Goal: Information Seeking & Learning: Learn about a topic

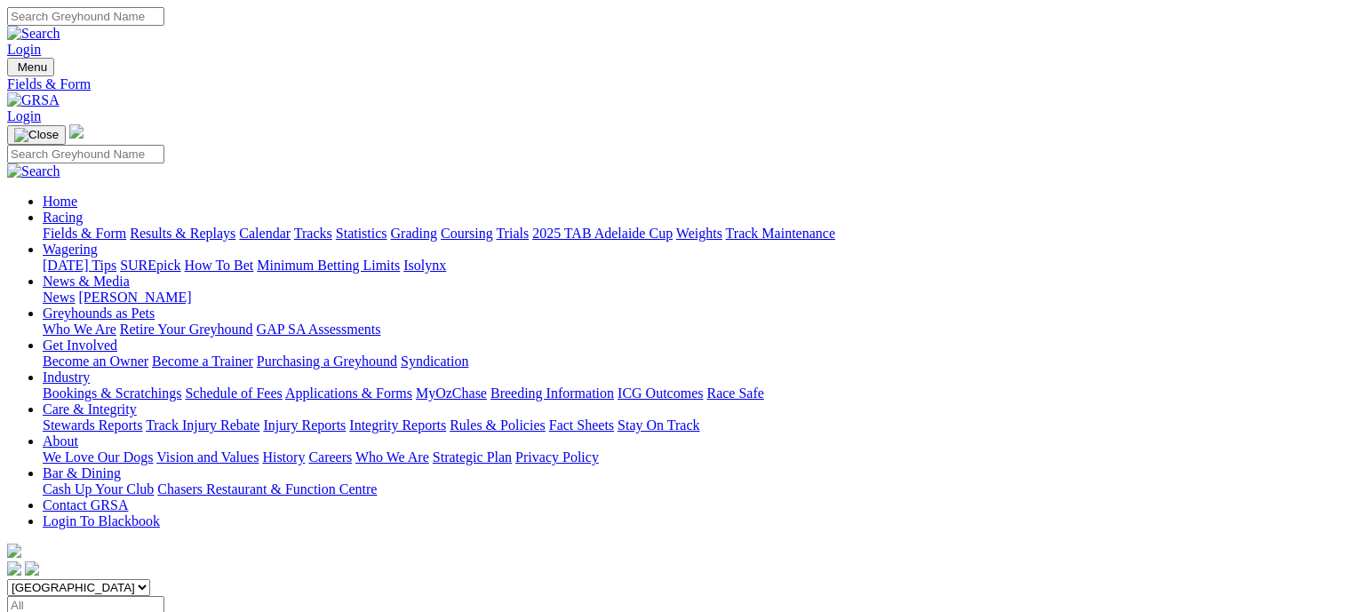
scroll to position [444, 0]
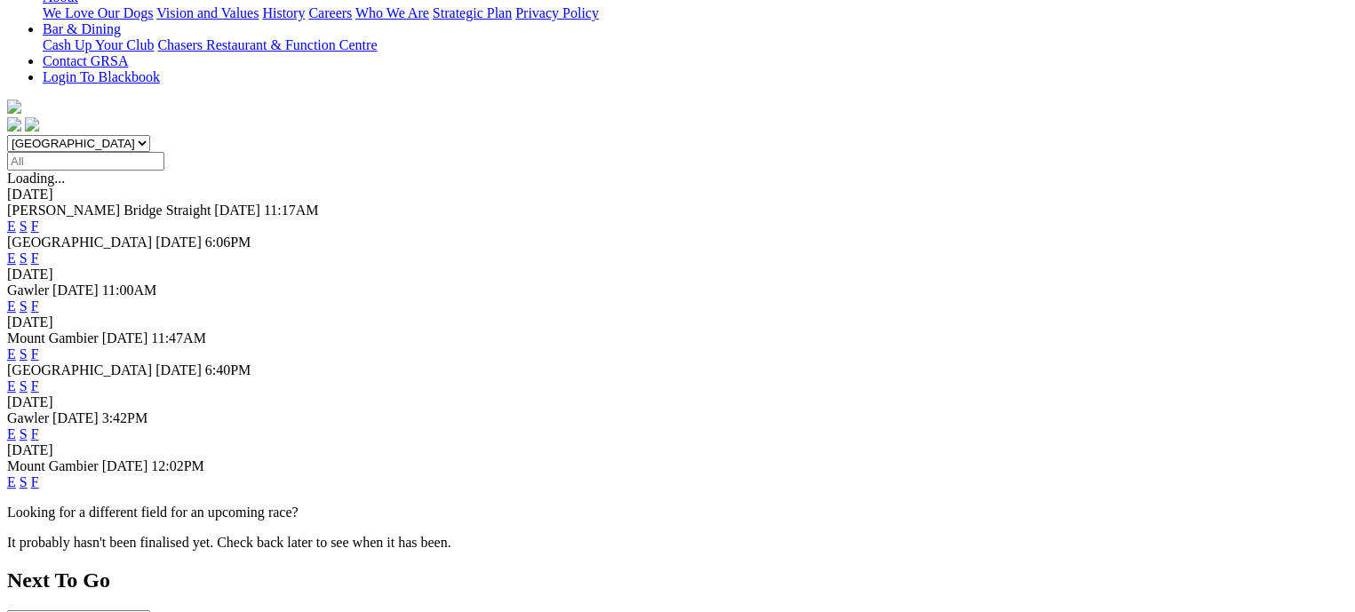
click at [39, 427] on link "F" at bounding box center [35, 434] width 8 height 15
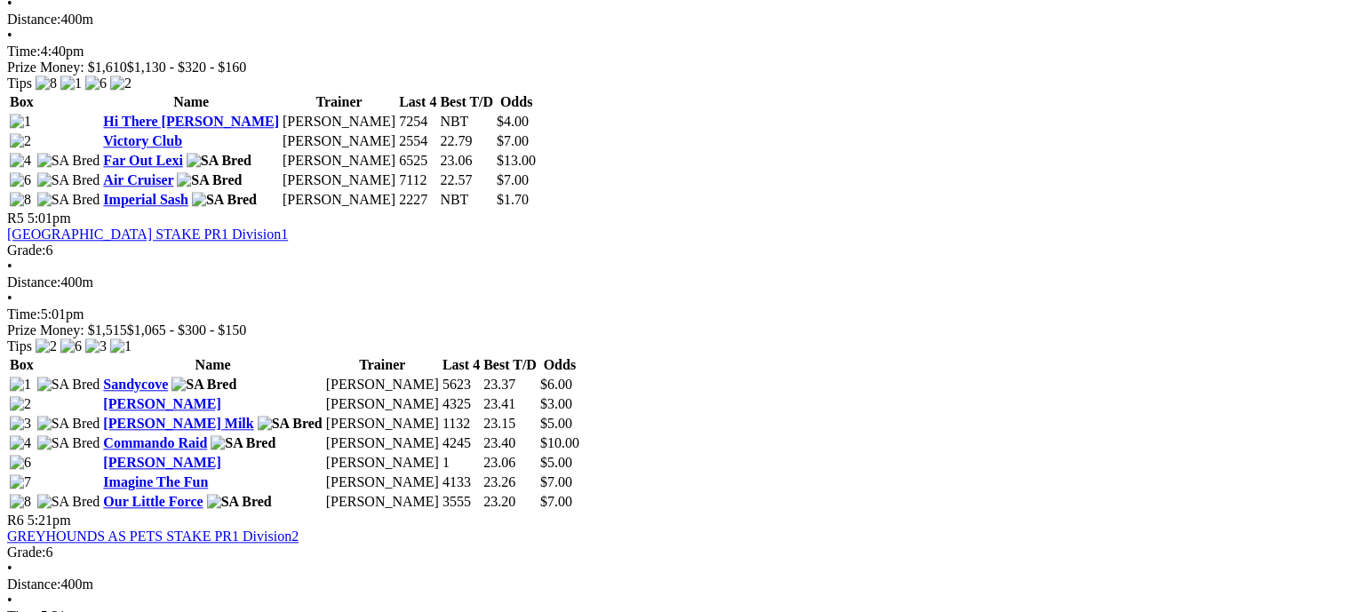
scroll to position [1777, 0]
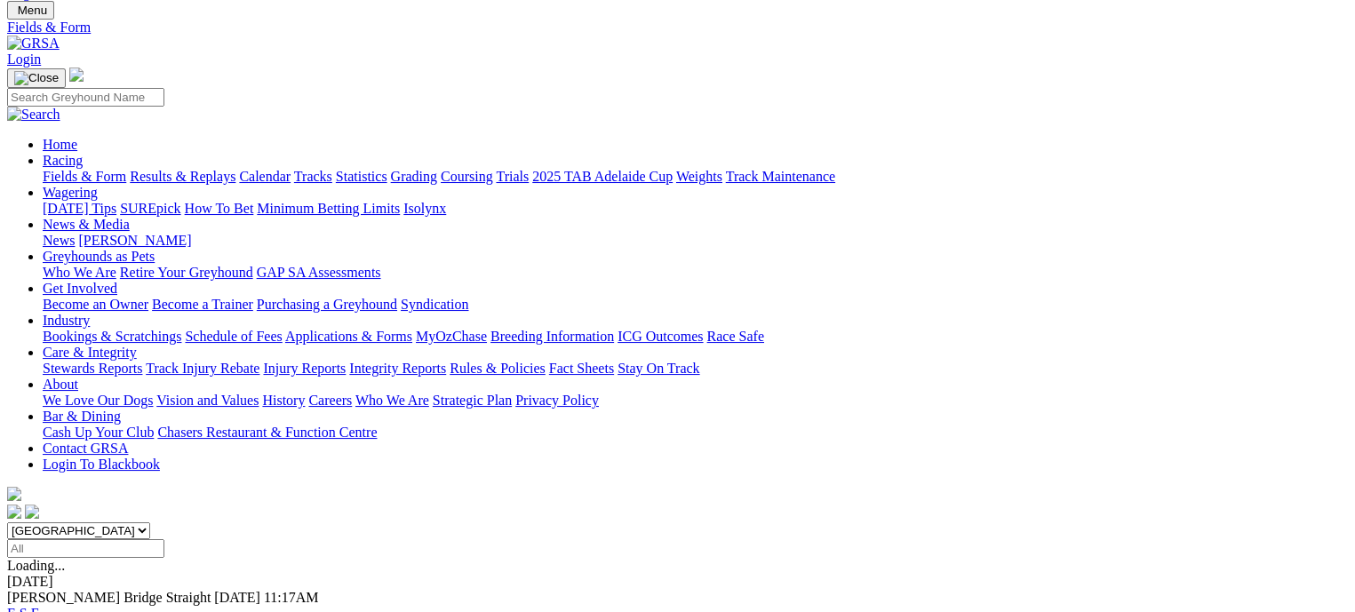
scroll to position [178, 0]
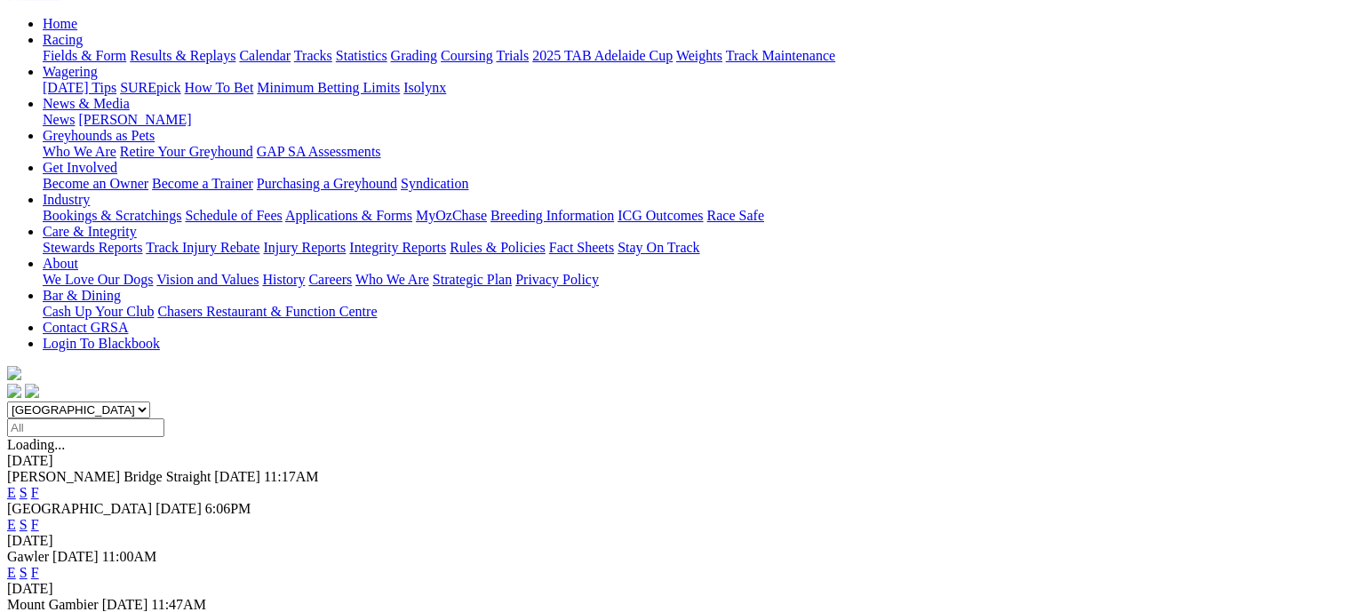
click at [39, 565] on link "F" at bounding box center [35, 572] width 8 height 15
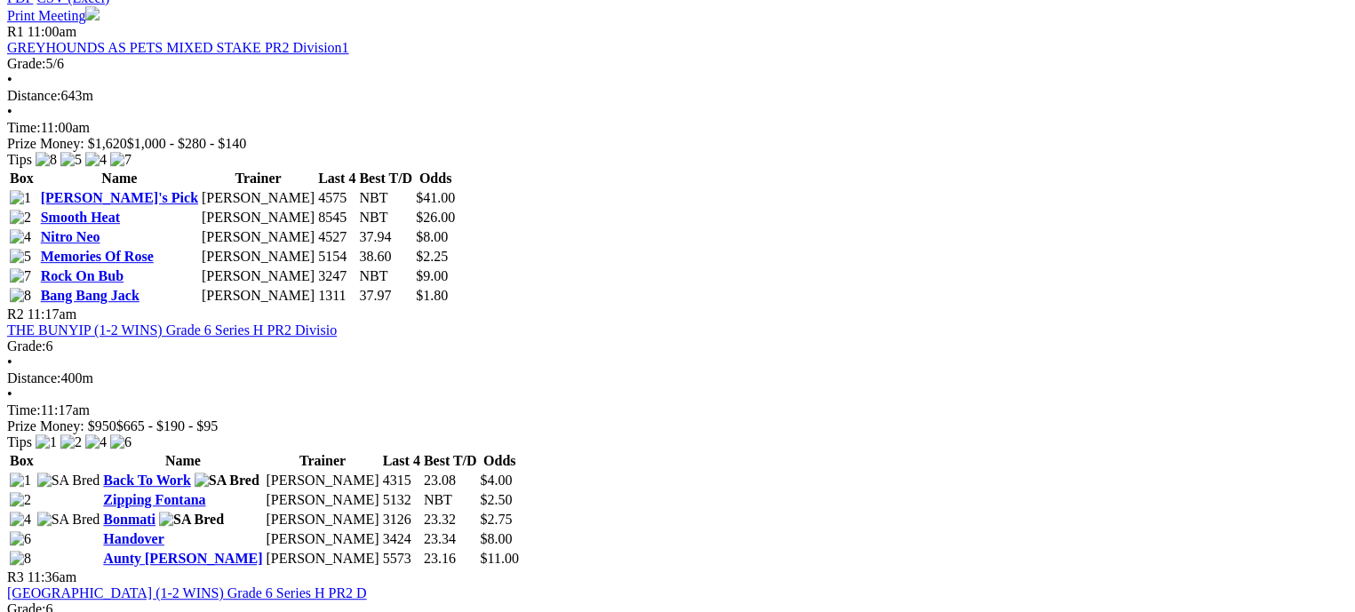
scroll to position [889, 0]
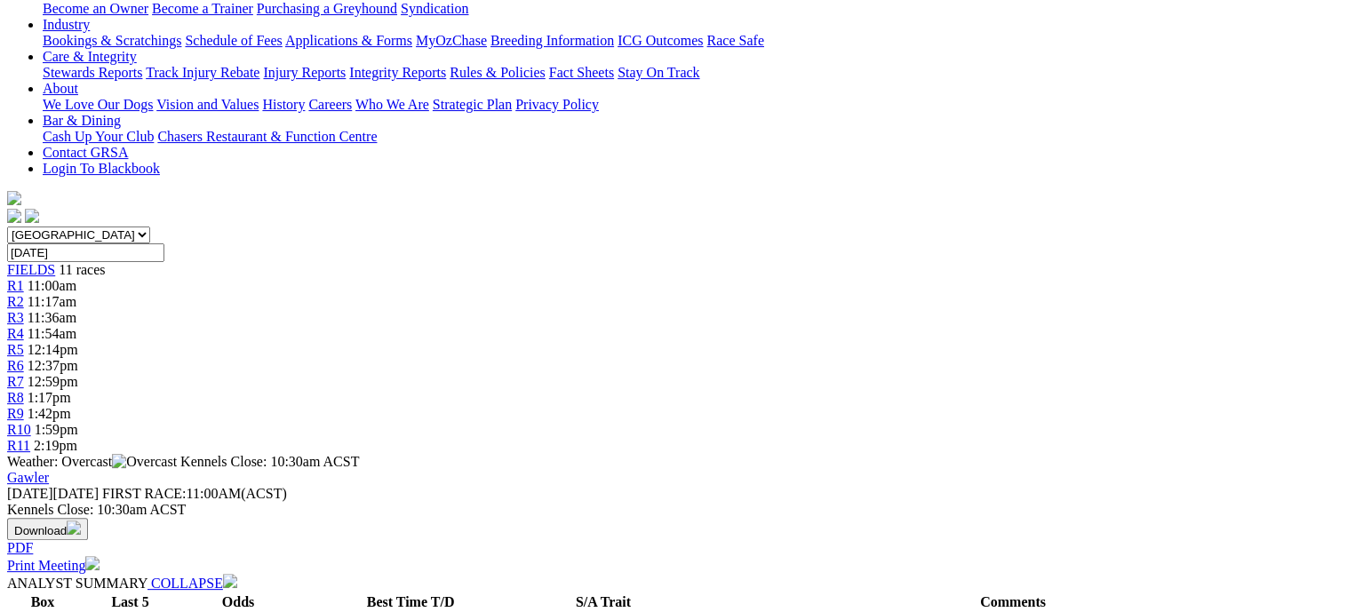
scroll to position [355, 0]
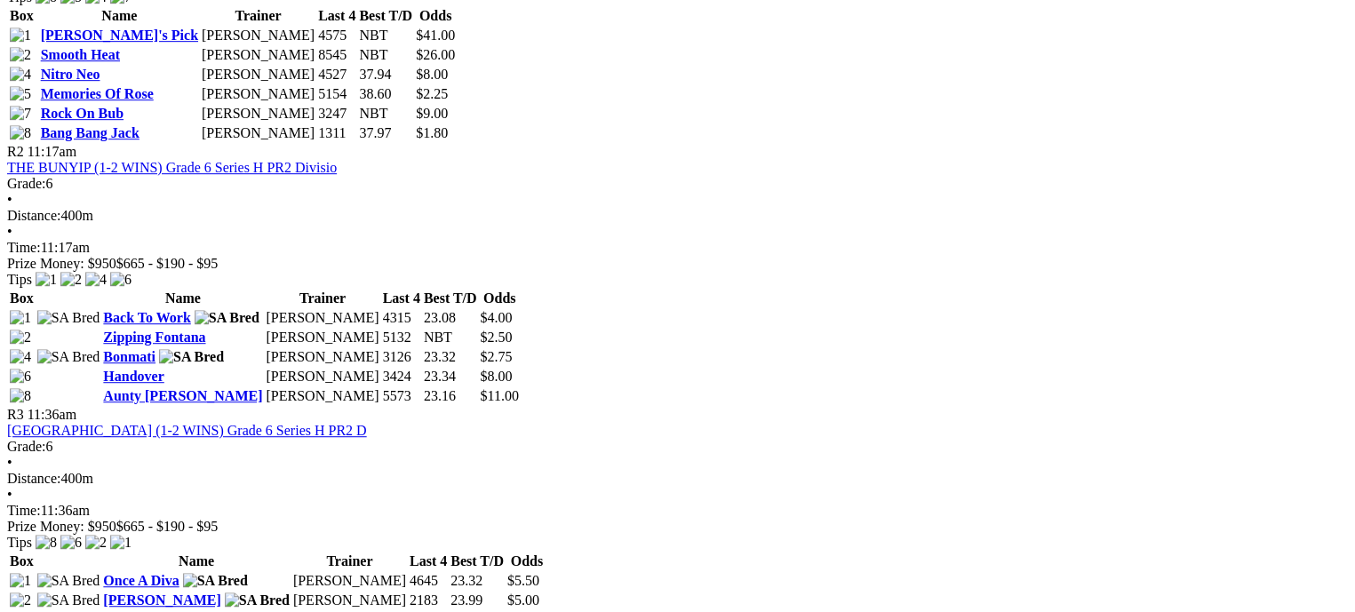
scroll to position [1066, 0]
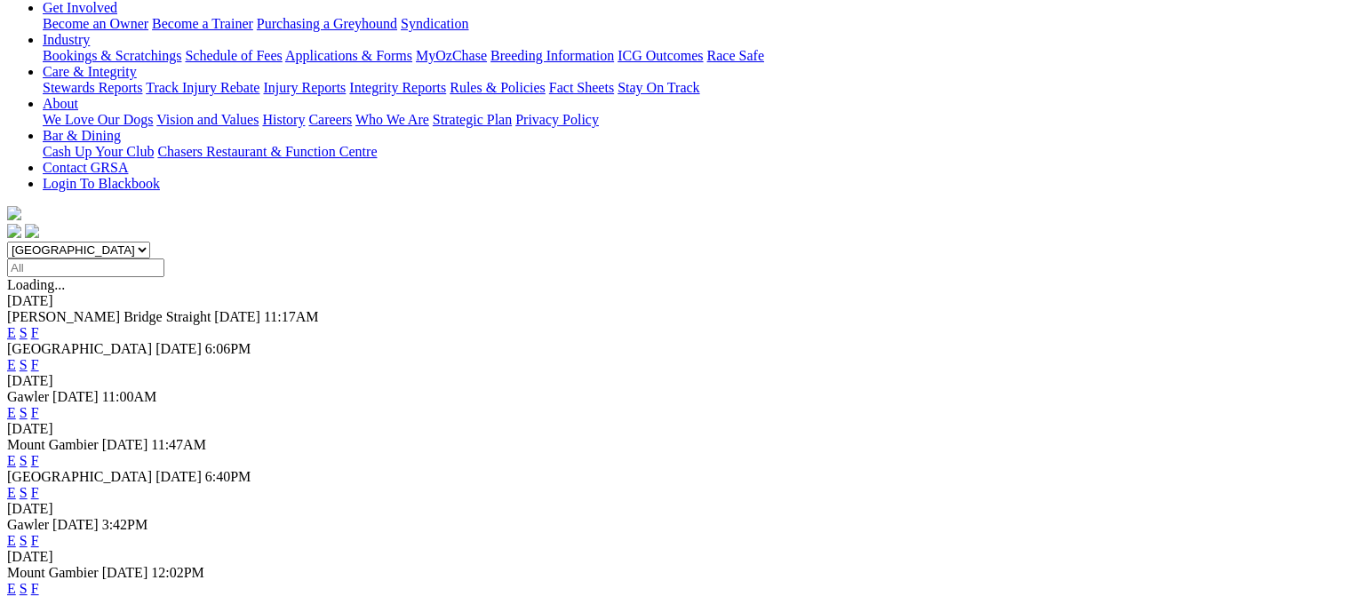
scroll to position [355, 0]
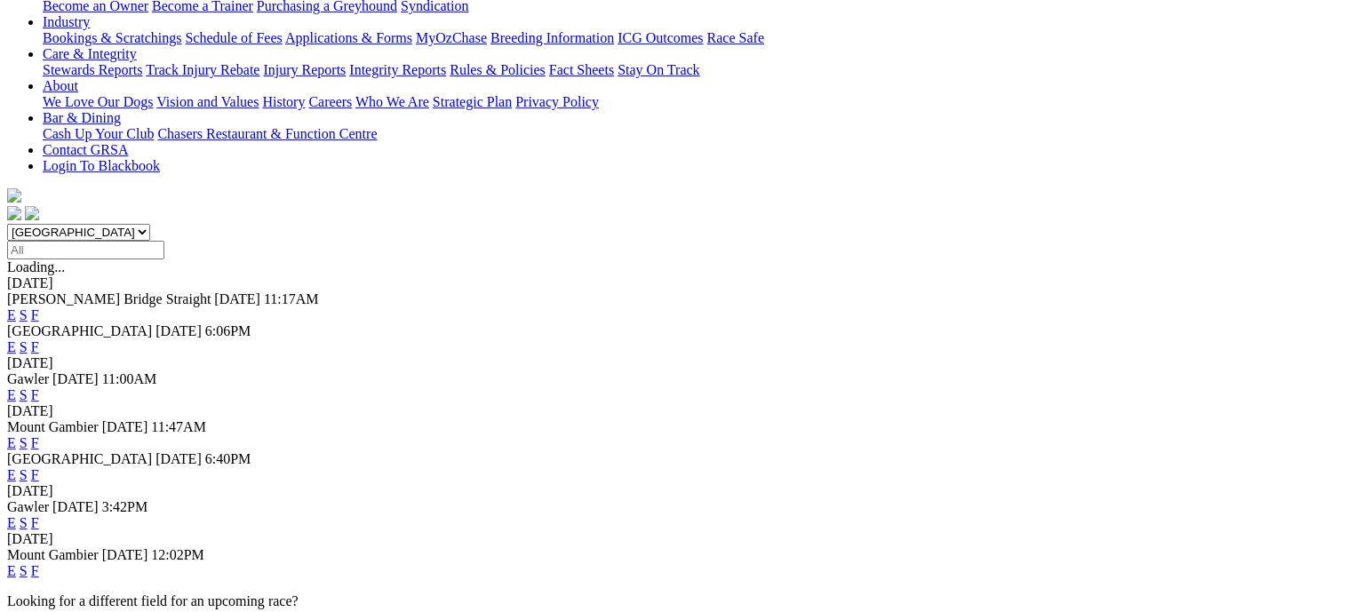
click at [39, 515] on link "F" at bounding box center [35, 522] width 8 height 15
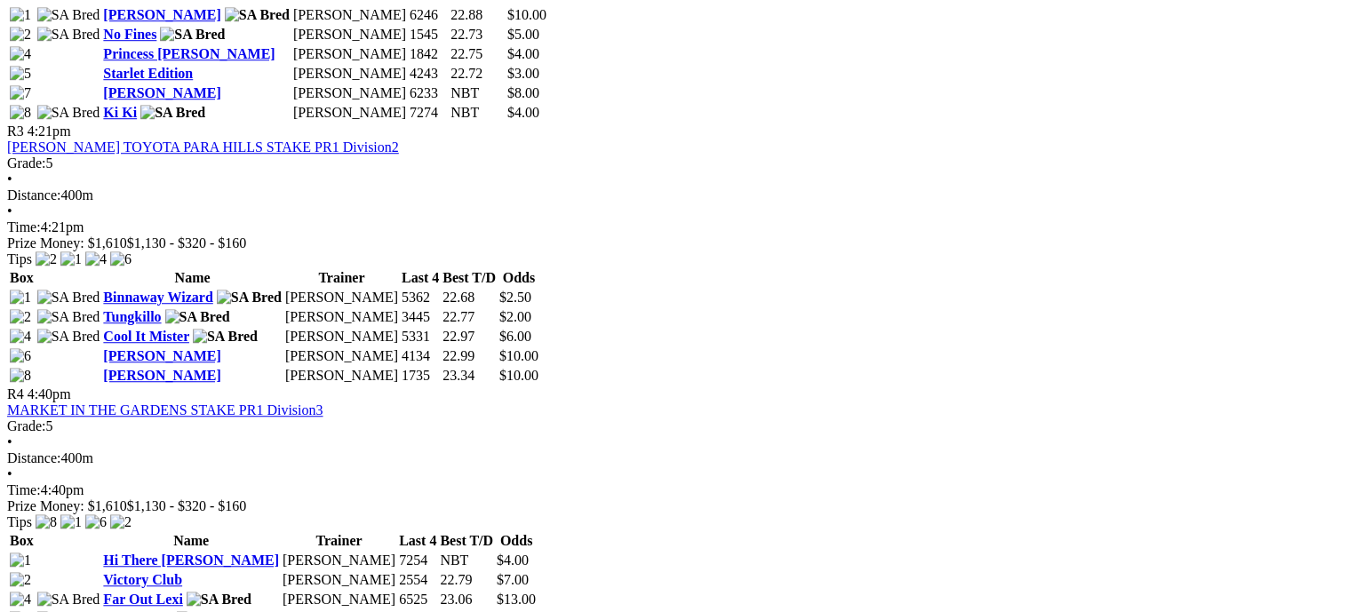
scroll to position [1422, 0]
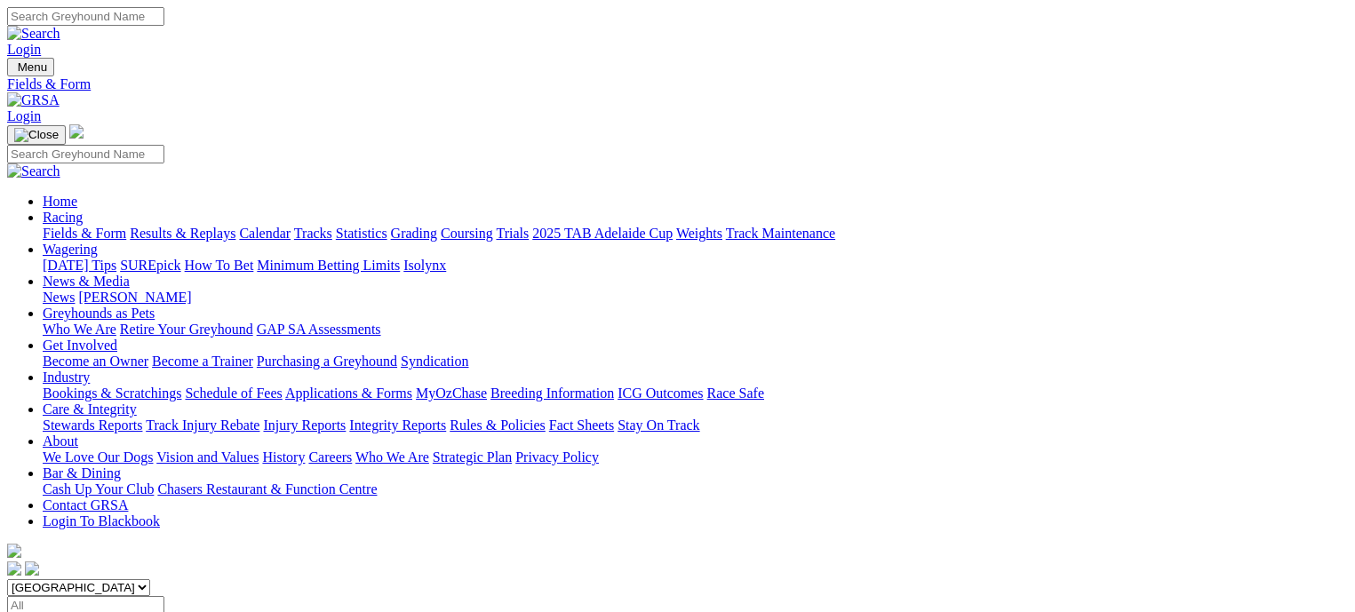
drag, startPoint x: 0, startPoint y: 0, endPoint x: 411, endPoint y: 221, distance: 466.4
click at [150, 579] on select "South Australia New South Wales Northern Territory Queensland Tasmania Victoria…" at bounding box center [78, 587] width 143 height 17
click at [121, 579] on select "South Australia New South Wales Northern Territory Queensland Tasmania Victoria…" at bounding box center [78, 587] width 143 height 17
click at [150, 579] on select "South Australia New South Wales Northern Territory Queensland Tasmania Victoria…" at bounding box center [78, 587] width 143 height 17
select select "NSW"
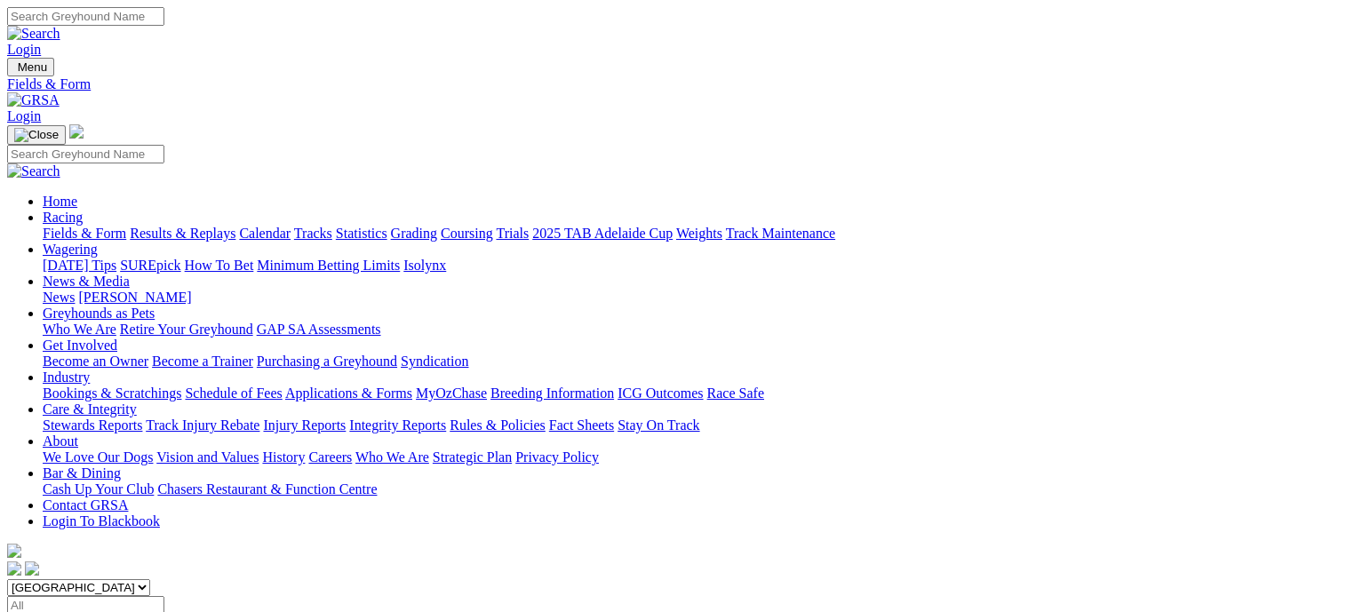
click at [121, 579] on select "South Australia New South Wales Northern Territory Queensland Tasmania Victoria…" at bounding box center [78, 587] width 143 height 17
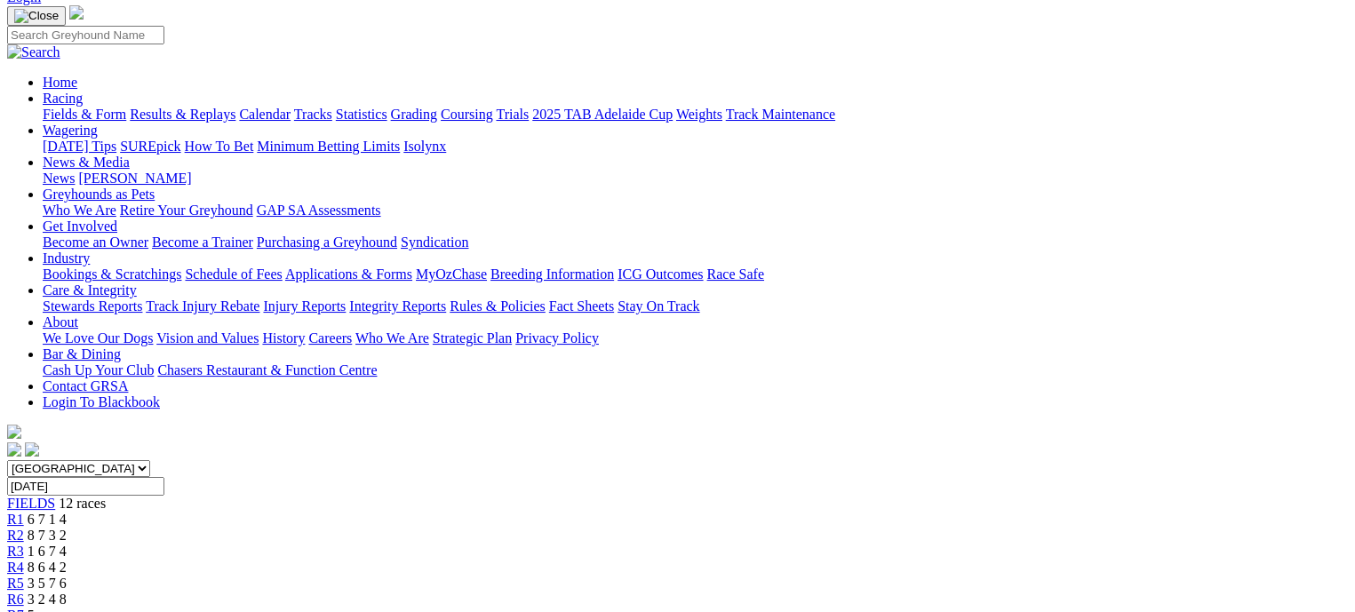
scroll to position [89, 0]
